Goal: Navigation & Orientation: Understand site structure

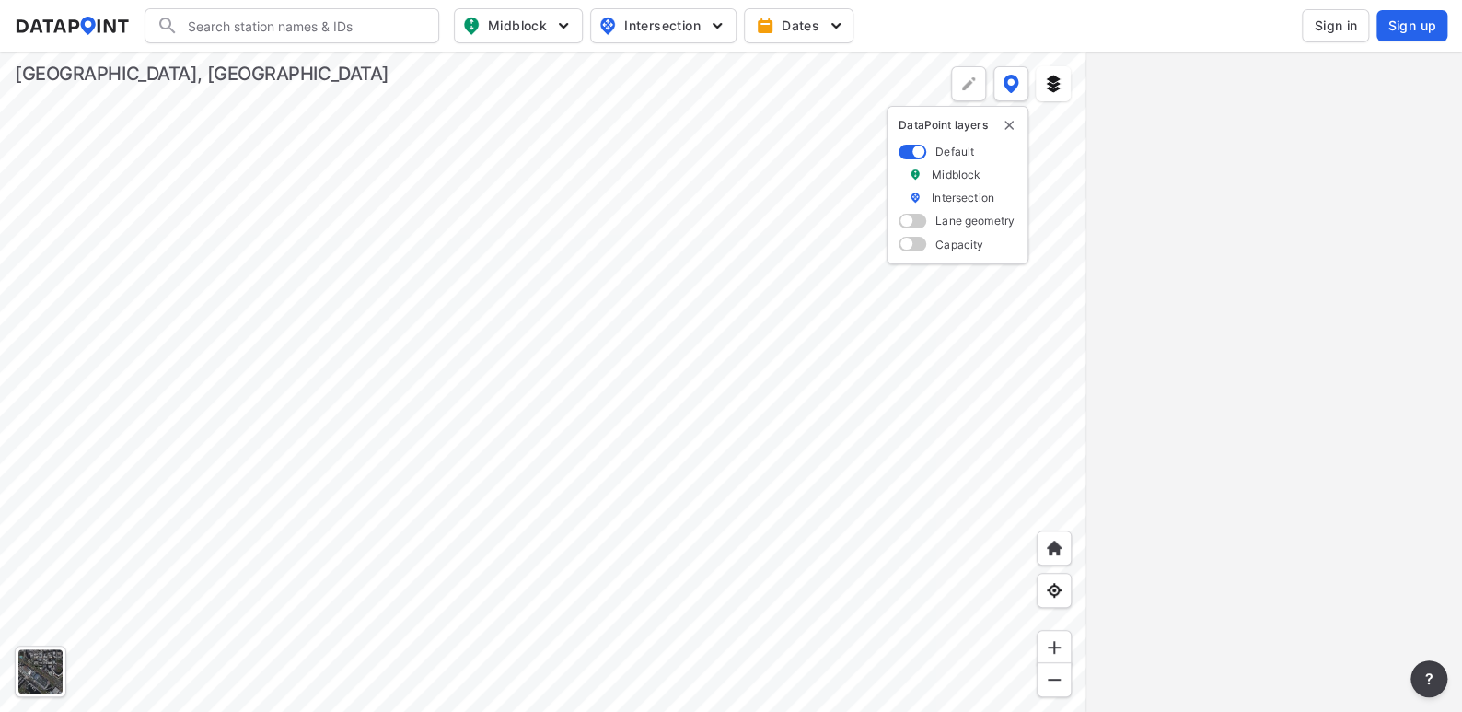
click at [540, 376] on div at bounding box center [543, 382] width 1086 height 660
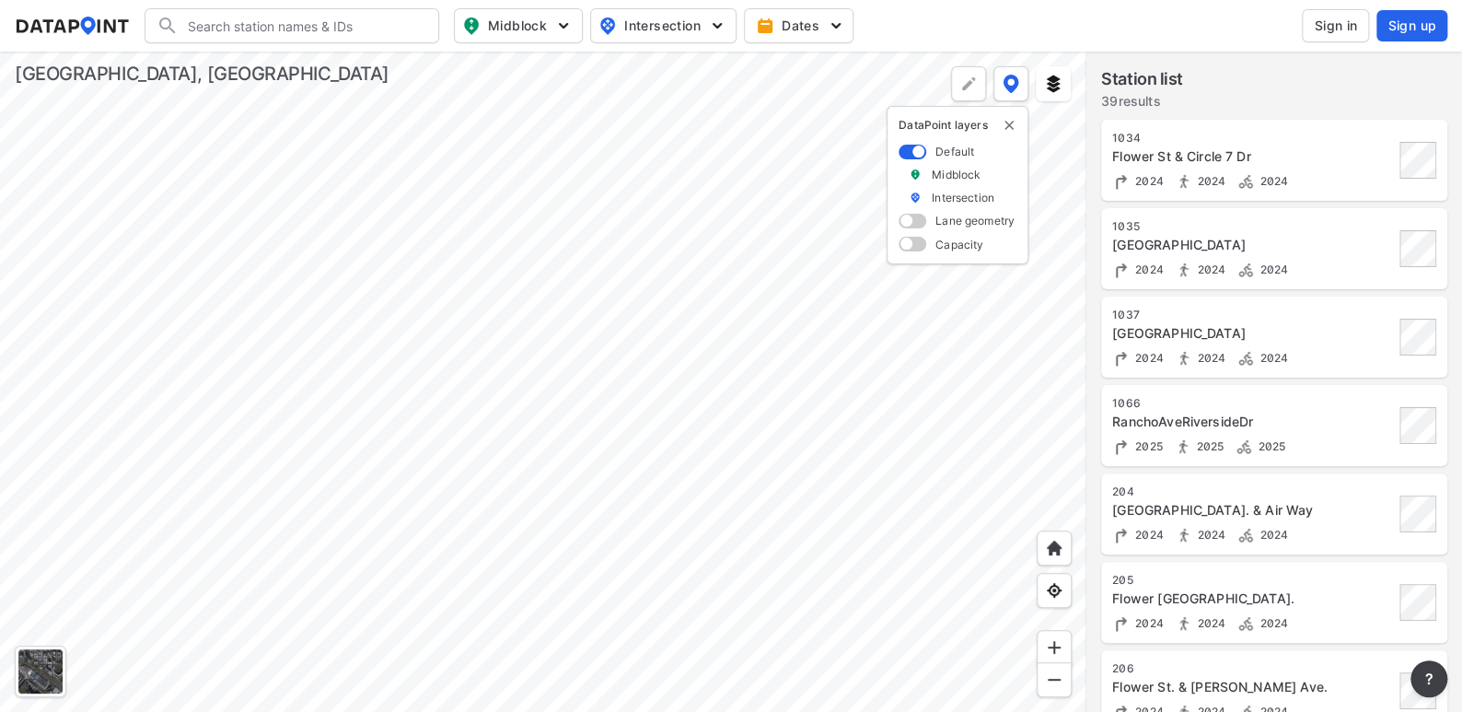
click at [335, 567] on div at bounding box center [543, 382] width 1086 height 660
click at [582, 250] on div at bounding box center [543, 382] width 1086 height 660
click at [491, 296] on div at bounding box center [543, 382] width 1086 height 660
click at [864, 596] on div at bounding box center [543, 382] width 1086 height 660
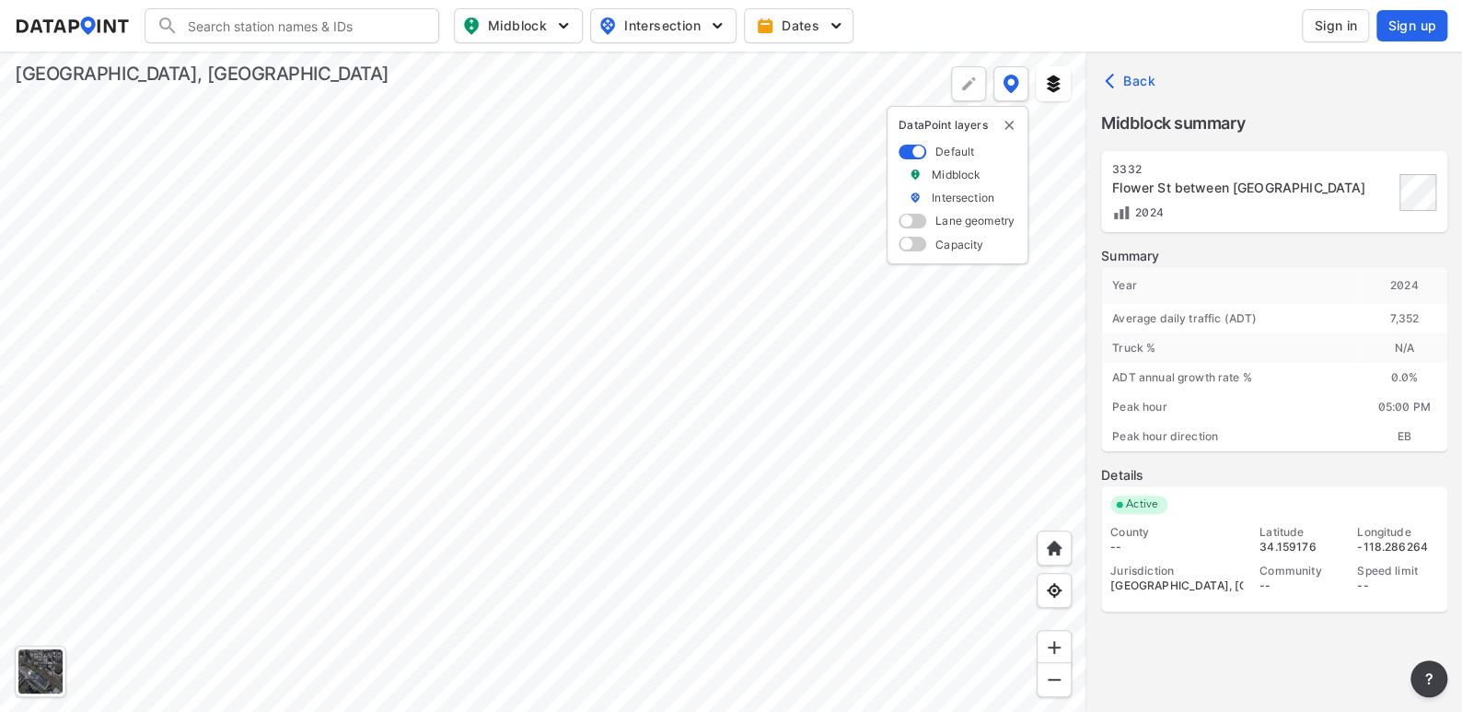
click at [694, 476] on div at bounding box center [543, 382] width 1086 height 660
click at [507, 279] on div at bounding box center [543, 382] width 1086 height 660
click at [781, 577] on div at bounding box center [543, 382] width 1086 height 660
click at [549, 348] on div at bounding box center [543, 382] width 1086 height 660
click at [411, 304] on div at bounding box center [543, 382] width 1086 height 660
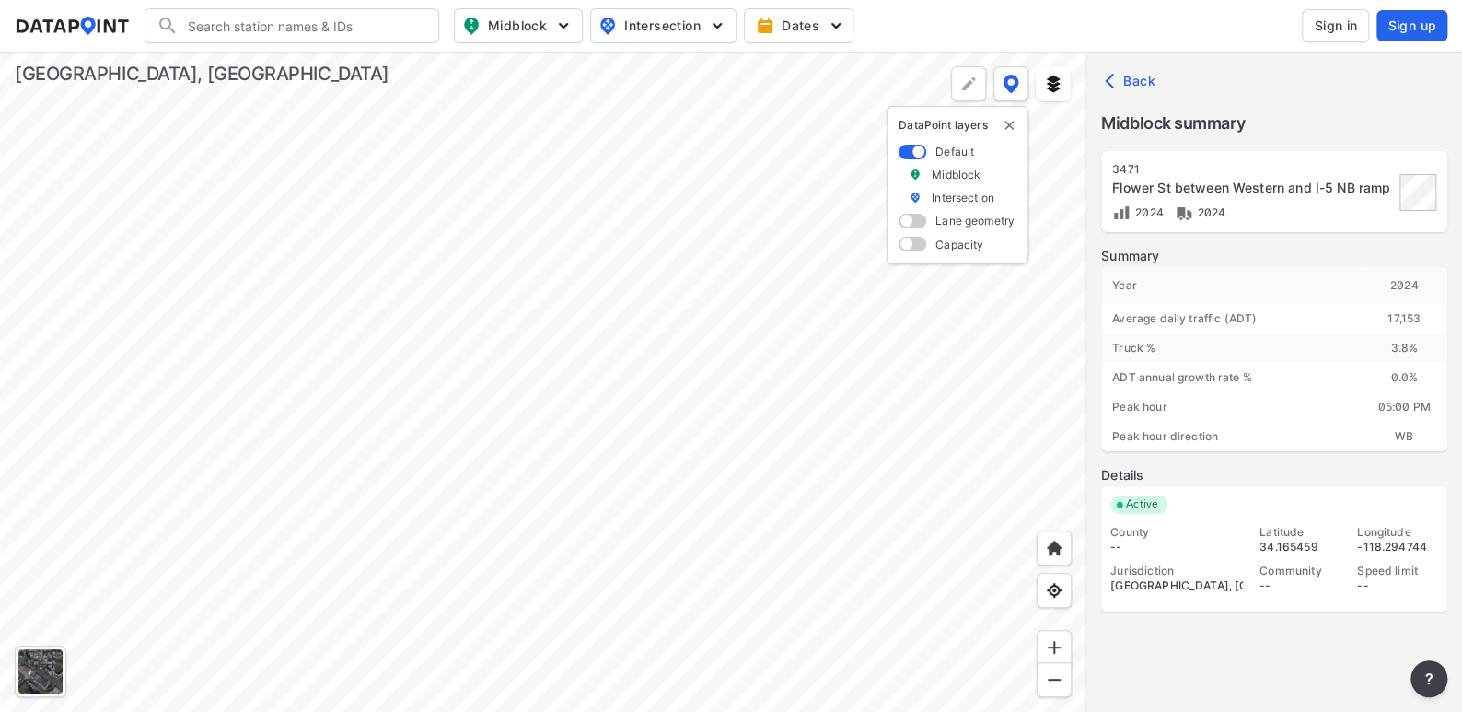
click at [470, 323] on div at bounding box center [543, 382] width 1086 height 660
click at [408, 300] on div at bounding box center [543, 382] width 1086 height 660
click at [411, 348] on div at bounding box center [543, 382] width 1086 height 660
click at [583, 449] on div at bounding box center [543, 382] width 1086 height 660
click at [424, 362] on div at bounding box center [543, 382] width 1086 height 660
